Goal: Check status: Check status

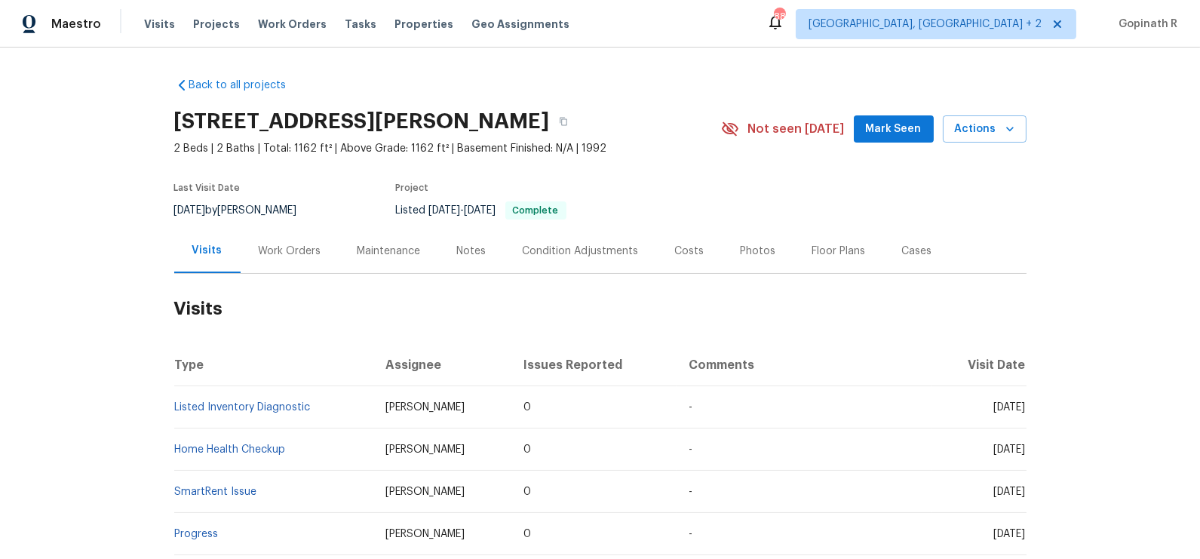
click at [271, 273] on div "Work Orders" at bounding box center [290, 251] width 99 height 45
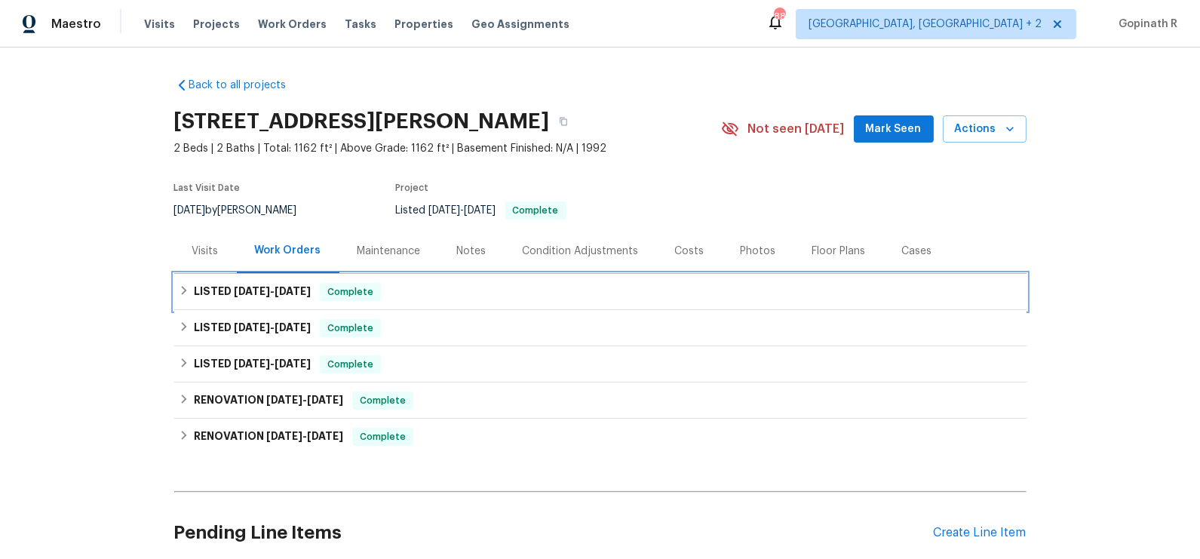
click at [432, 296] on div "LISTED [DATE] - [DATE] Complete" at bounding box center [600, 292] width 852 height 36
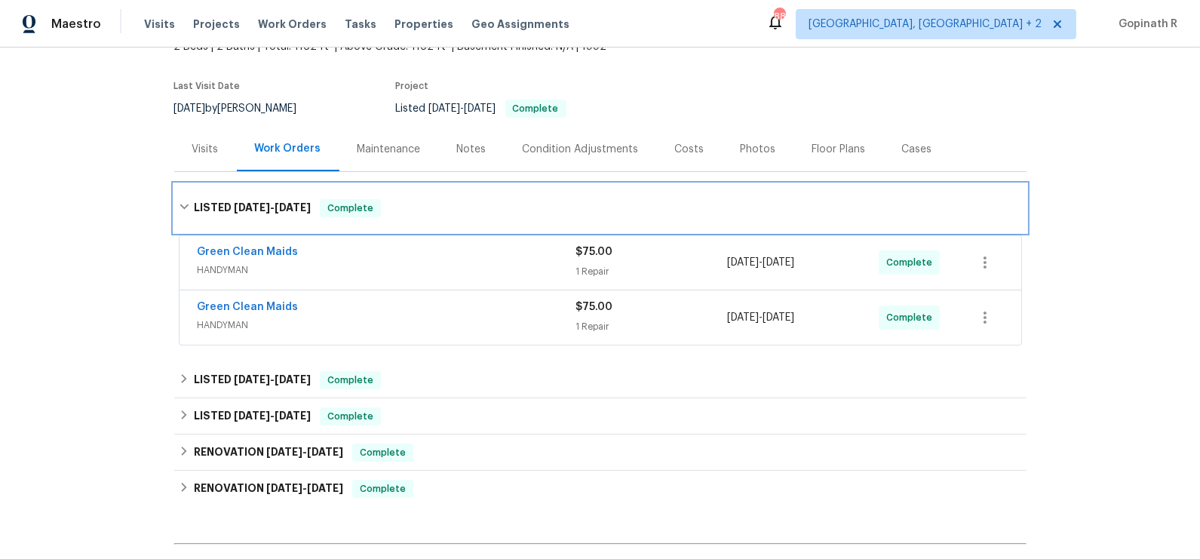
scroll to position [109, 0]
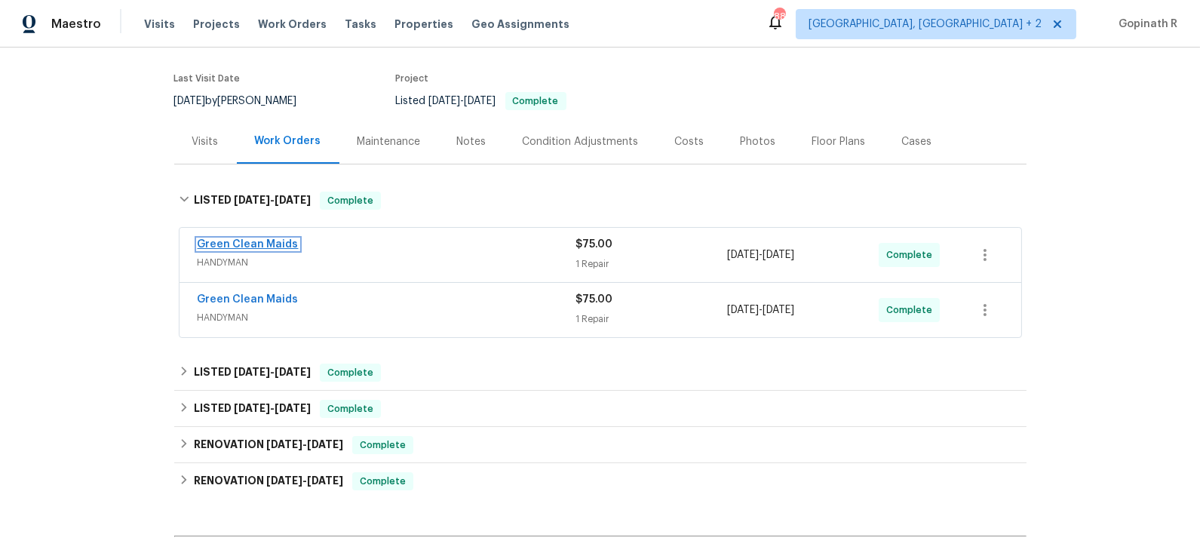
click at [258, 250] on link "Green Clean Maids" at bounding box center [248, 244] width 101 height 11
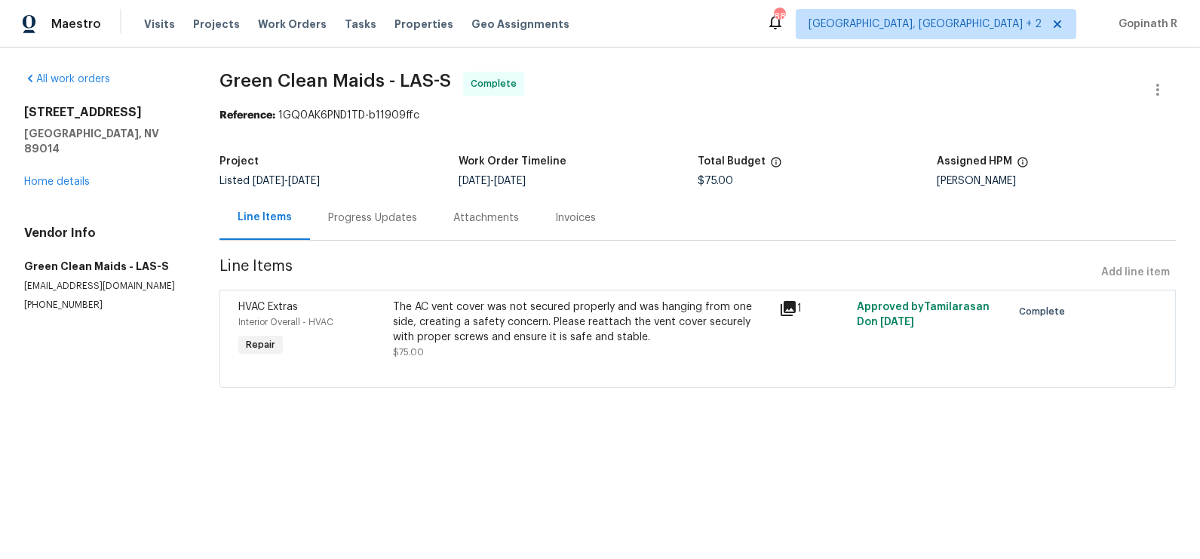
click at [338, 220] on div "Progress Updates" at bounding box center [372, 217] width 89 height 15
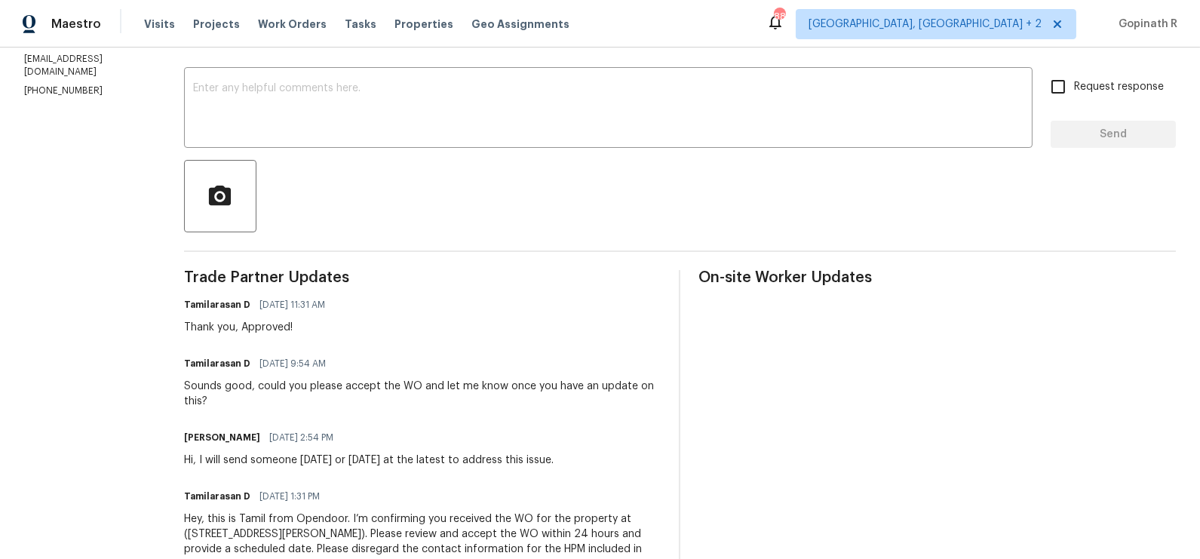
scroll to position [296, 0]
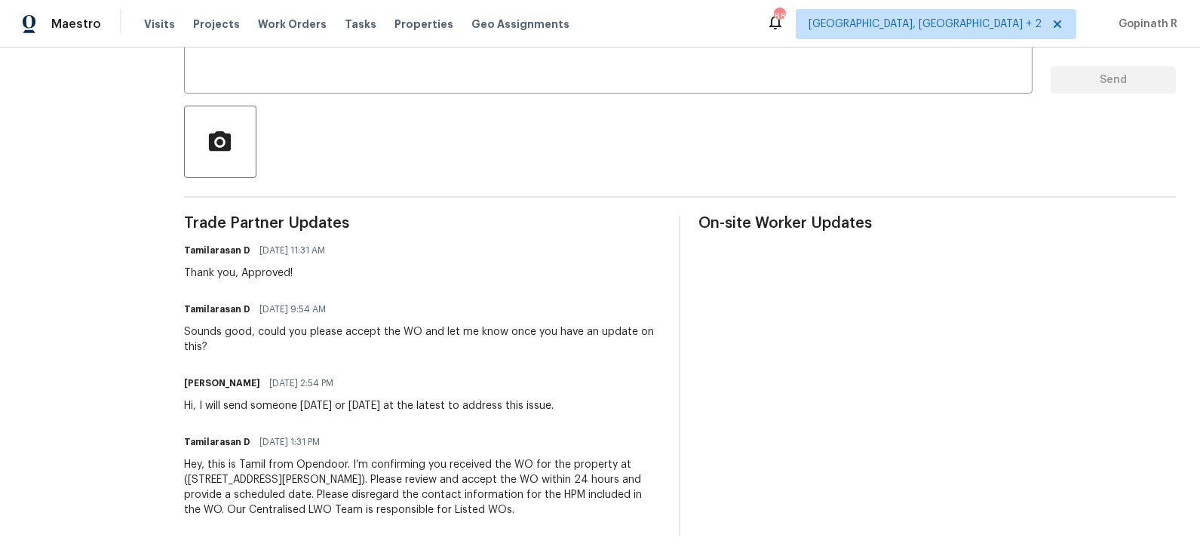
click at [467, 417] on div "Trade Partner Updates Tamilarasan D [DATE] 11:31 AM Thank you, Approved! Tamila…" at bounding box center [422, 376] width 477 height 320
click at [487, 370] on div "Trade Partner Updates Tamilarasan D [DATE] 11:31 AM Thank you, Approved! Tamila…" at bounding box center [422, 376] width 477 height 320
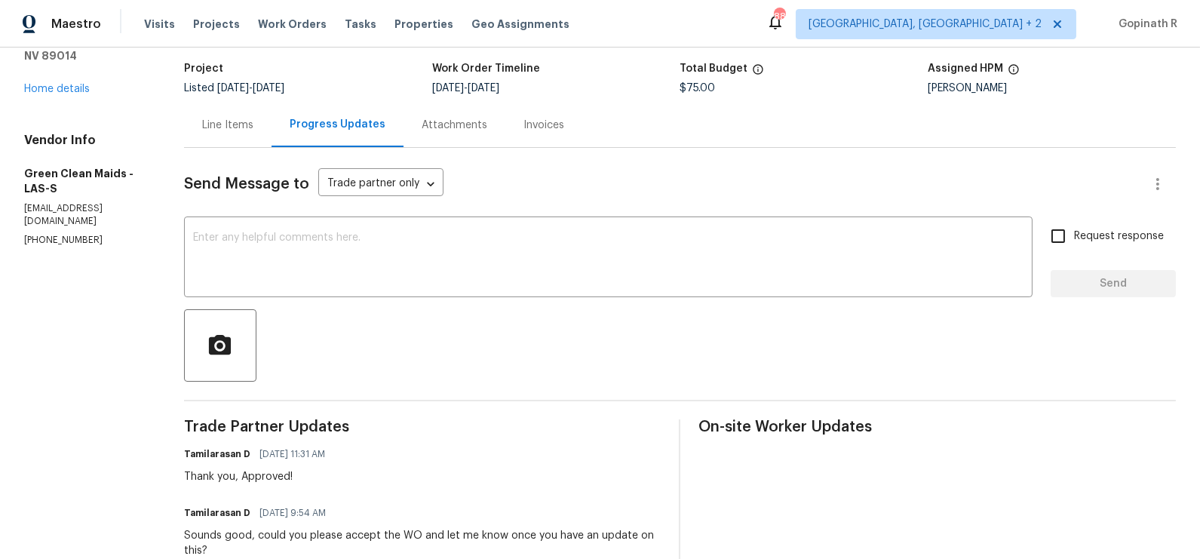
scroll to position [0, 0]
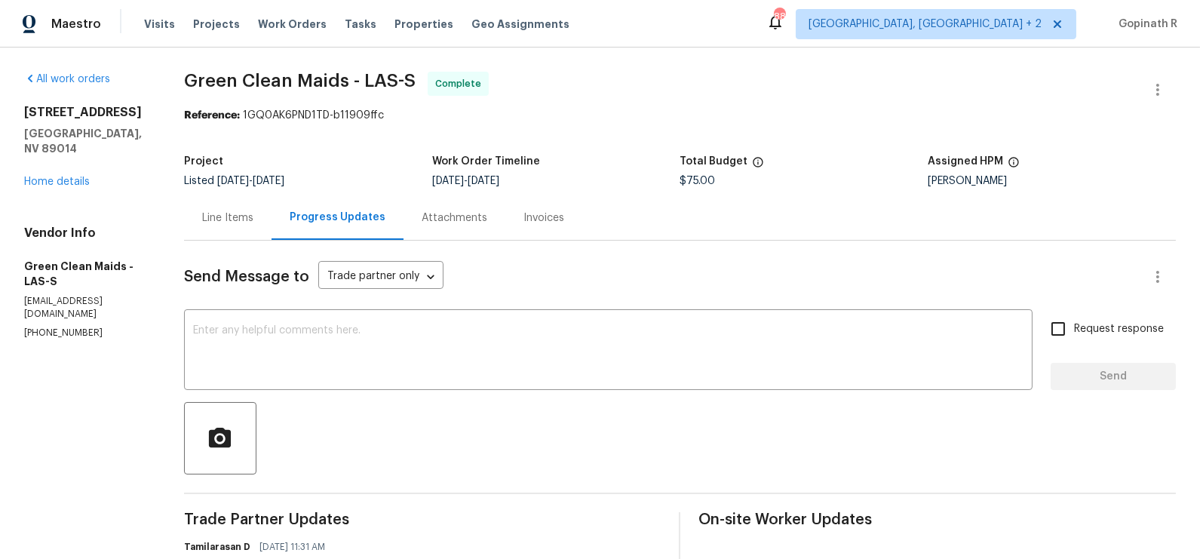
click at [244, 208] on div "Line Items" at bounding box center [227, 217] width 87 height 45
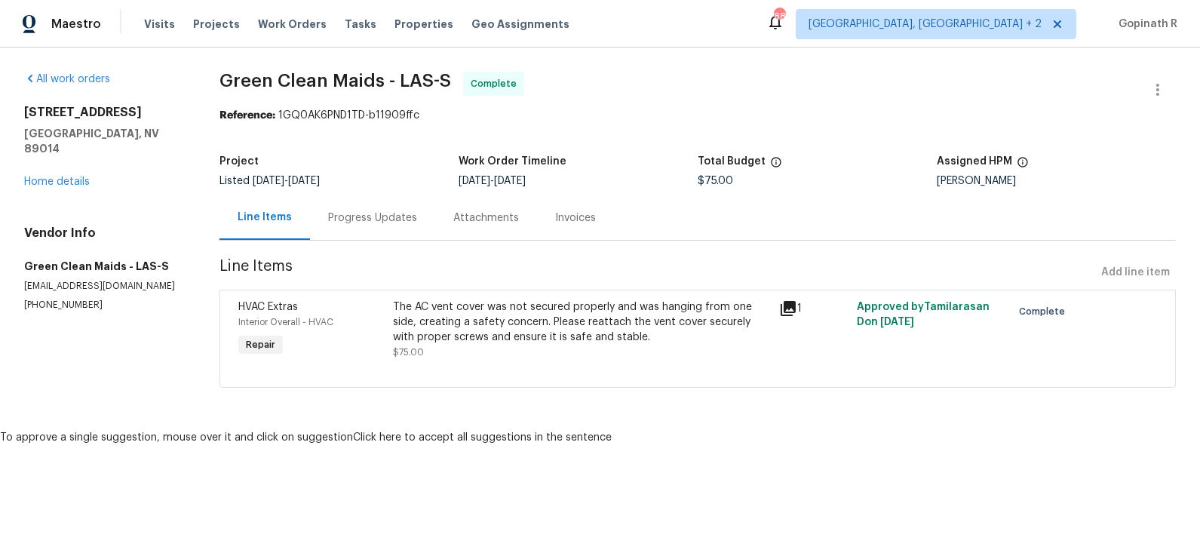
click at [543, 317] on div "The AC vent cover was not secured properly and was hanging from one side, creat…" at bounding box center [582, 321] width 378 height 45
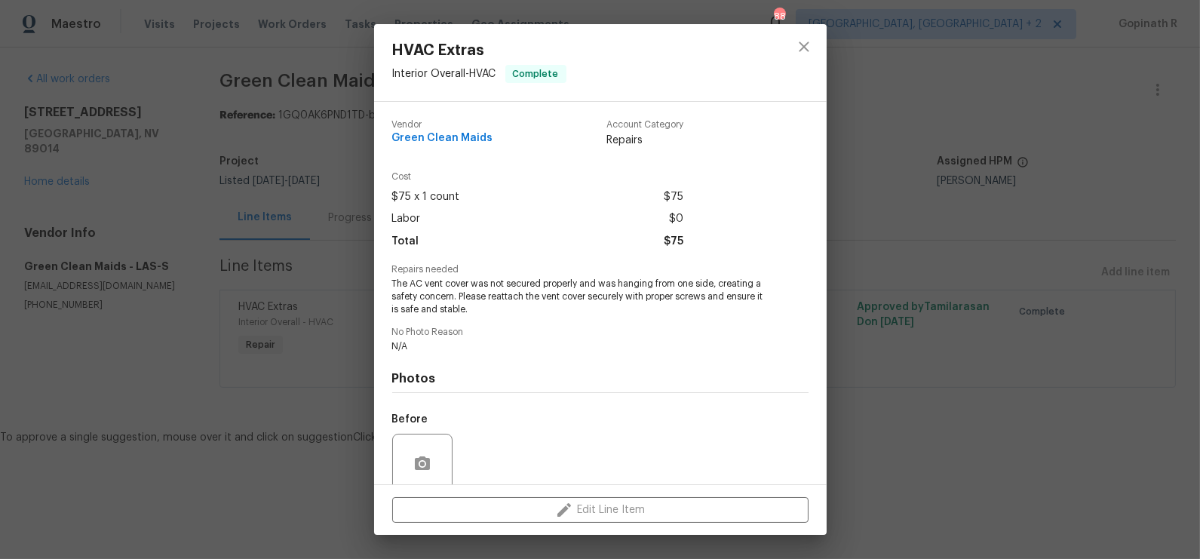
scroll to position [123, 0]
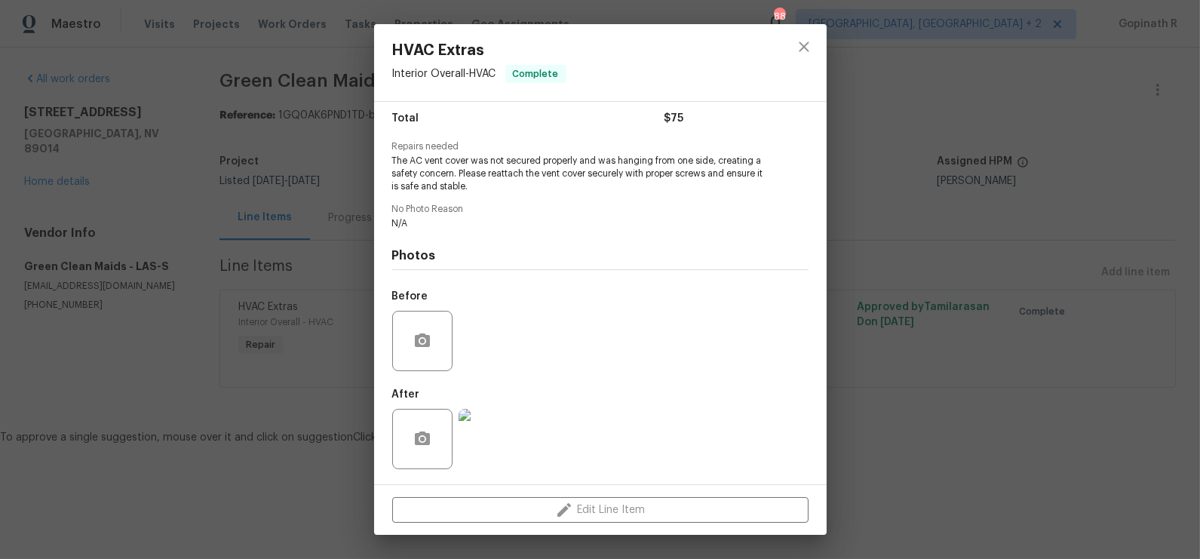
click at [483, 455] on img at bounding box center [489, 439] width 60 height 60
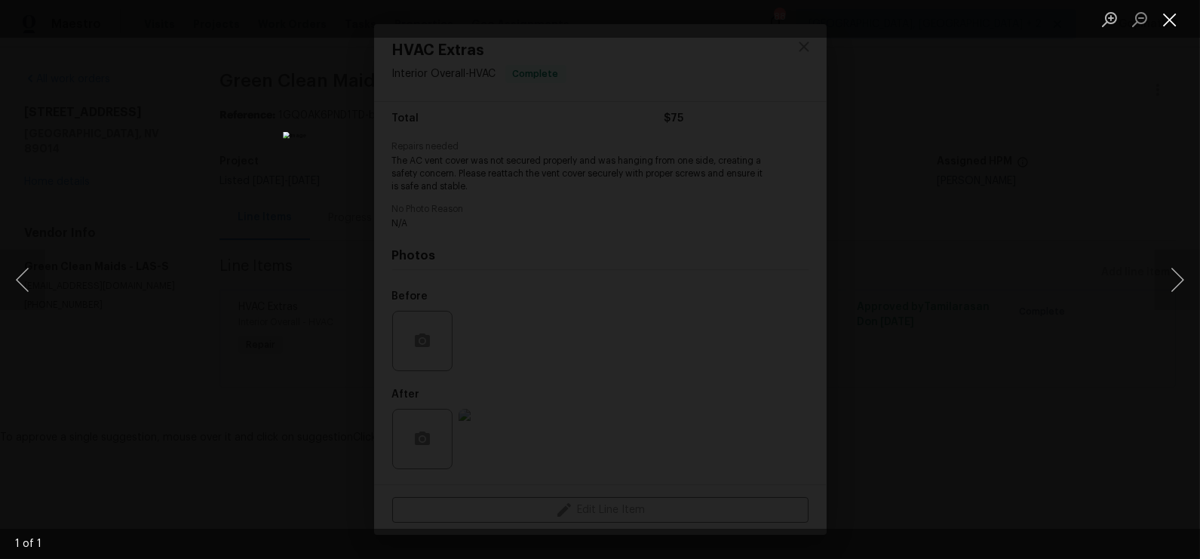
click at [1171, 23] on button "Close lightbox" at bounding box center [1170, 19] width 30 height 26
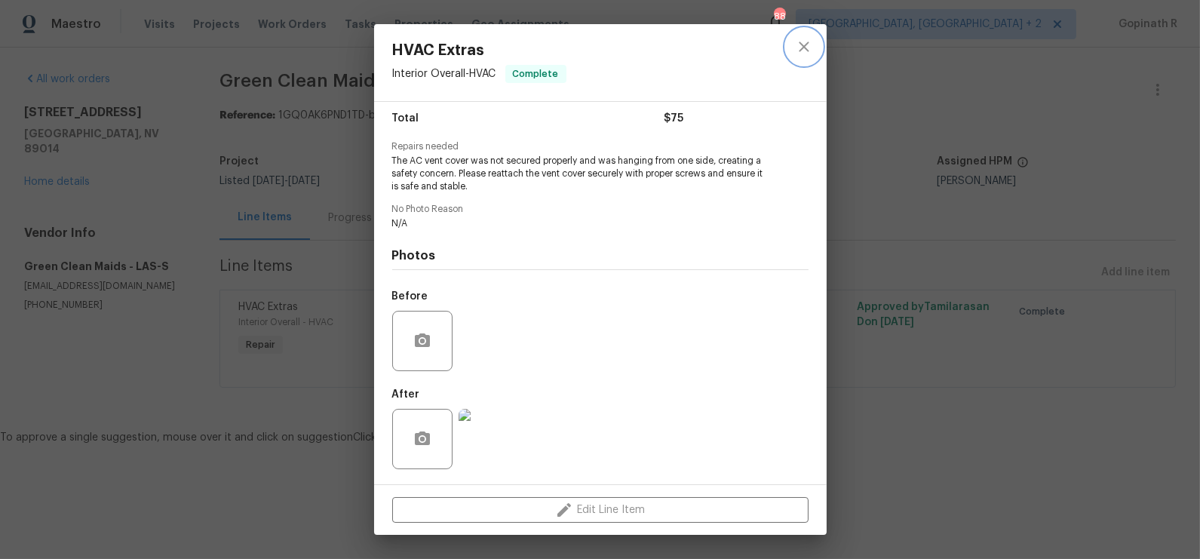
click at [811, 45] on icon "close" at bounding box center [804, 47] width 18 height 18
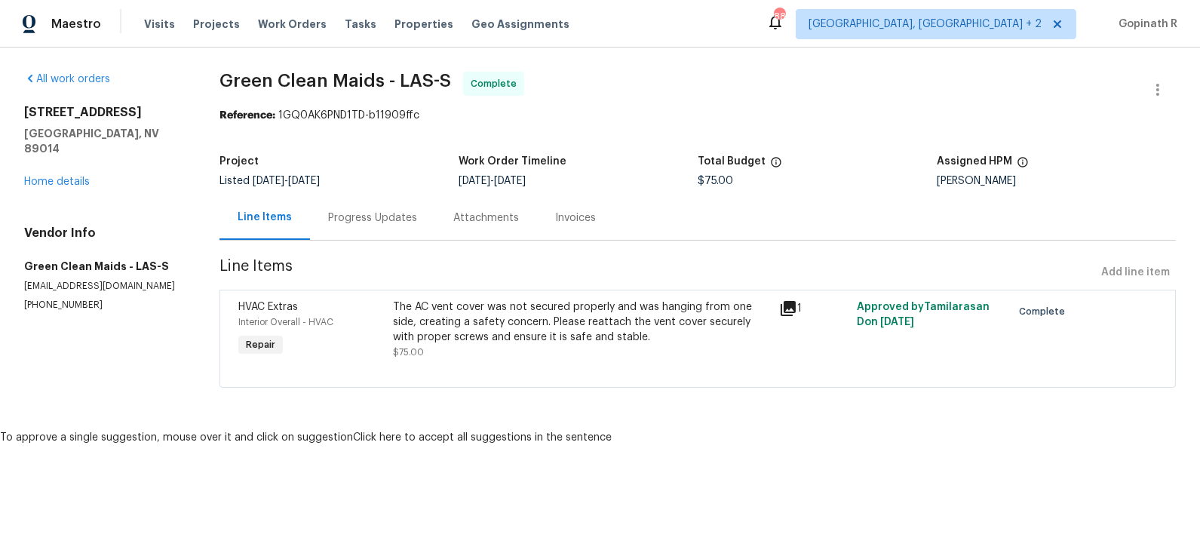
click at [307, 115] on div "Reference: 1GQ0AK6PND1TD-b11909ffc" at bounding box center [697, 115] width 956 height 15
copy div "1GQ0AK6PND1TD"
click at [359, 207] on div "Progress Updates" at bounding box center [372, 217] width 125 height 45
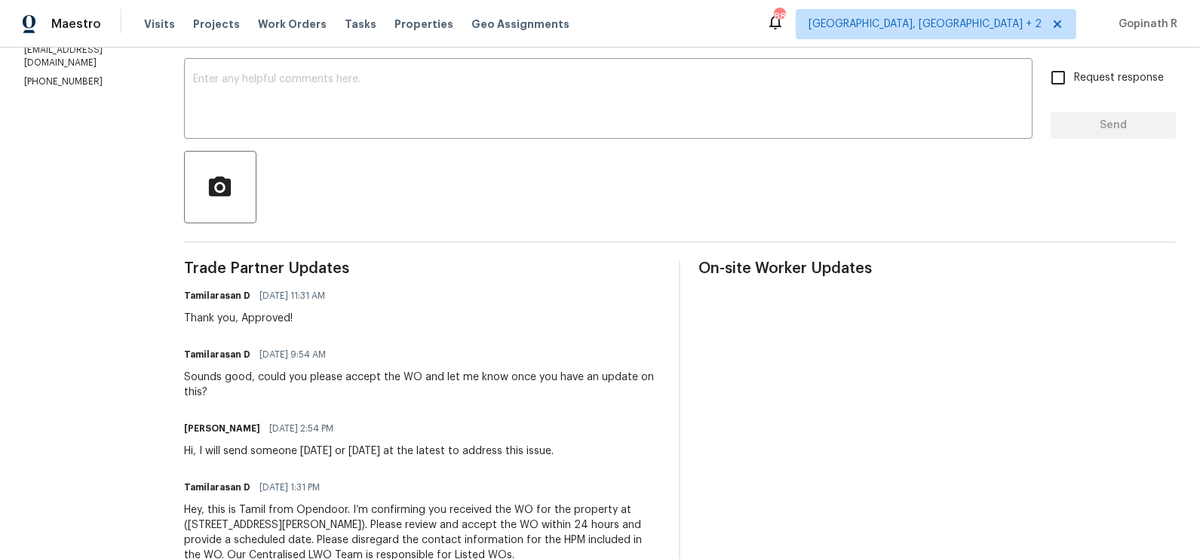
scroll to position [296, 0]
